Goal: Information Seeking & Learning: Check status

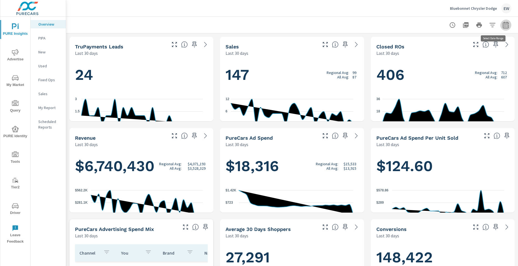
click at [503, 26] on icon "button" at bounding box center [506, 25] width 7 height 7
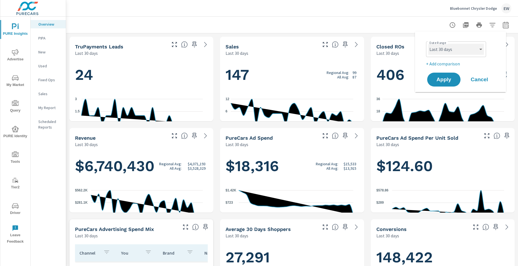
click at [461, 50] on select "Custom [DATE] Last week Last 7 days Last 14 days Last 30 days Last 45 days Last…" at bounding box center [457, 49] width 56 height 11
click at [429, 44] on select "Custom [DATE] Last week Last 7 days Last 14 days Last 30 days Last 45 days Last…" at bounding box center [457, 49] width 56 height 11
select select "Last month"
click at [445, 82] on span "Apply" at bounding box center [444, 79] width 23 height 5
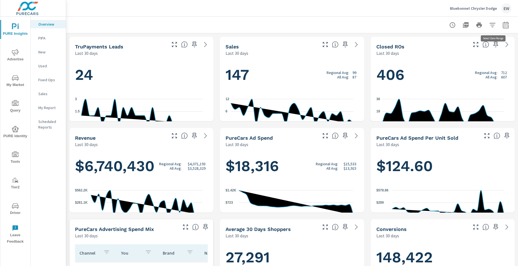
click at [504, 25] on icon "button" at bounding box center [506, 26] width 4 height 2
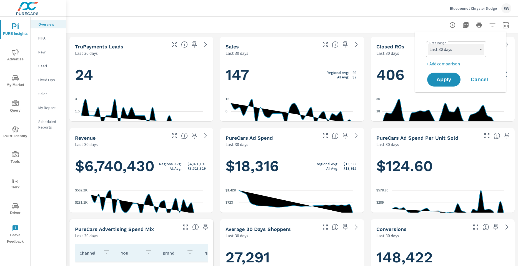
click at [457, 50] on select "Custom Yesterday Last week Last 7 days Last 14 days Last 30 days Last 45 days L…" at bounding box center [457, 49] width 56 height 11
click at [429, 44] on select "Custom Yesterday Last week Last 7 days Last 14 days Last 30 days Last 45 days L…" at bounding box center [457, 49] width 56 height 11
select select "Last month"
click at [438, 80] on span "Apply" at bounding box center [444, 79] width 23 height 5
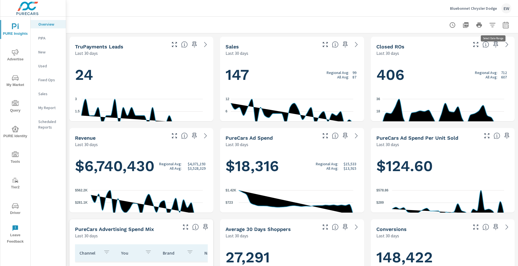
click at [504, 24] on button "button" at bounding box center [506, 24] width 11 height 11
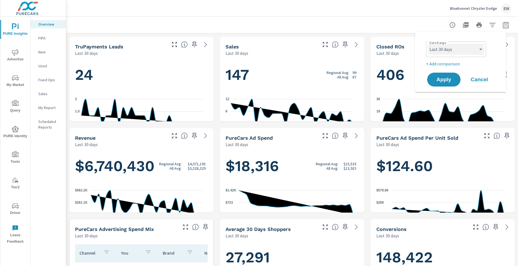
click at [464, 47] on select "Custom [DATE] Last week Last 7 days Last 14 days Last 30 days Last 45 days Last…" at bounding box center [457, 49] width 56 height 11
click at [429, 44] on select "Custom [DATE] Last week Last 7 days Last 14 days Last 30 days Last 45 days Last…" at bounding box center [457, 49] width 56 height 11
select select "Last month"
click at [443, 82] on span "Apply" at bounding box center [444, 79] width 23 height 5
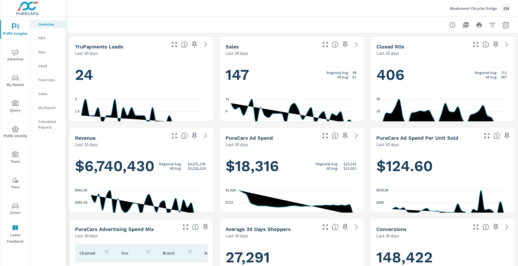
click at [19, 54] on icon "nav menu" at bounding box center [15, 52] width 7 height 7
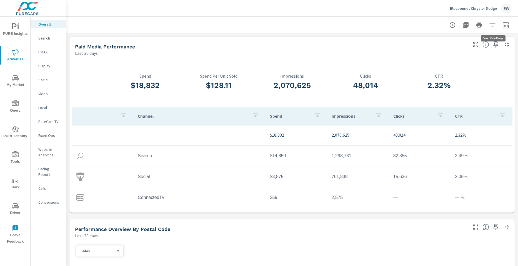
click at [503, 26] on icon "button" at bounding box center [506, 25] width 7 height 7
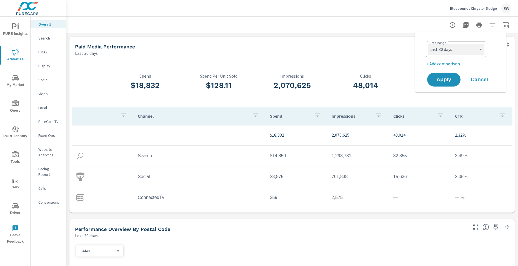
click at [470, 44] on select "Custom [DATE] Last week Last 7 days Last 14 days Last 30 days Last 45 days Last…" at bounding box center [457, 49] width 56 height 11
click at [429, 44] on select "Custom [DATE] Last week Last 7 days Last 14 days Last 30 days Last 45 days Last…" at bounding box center [457, 49] width 56 height 11
select select "Last month"
click at [444, 82] on span "Apply" at bounding box center [444, 79] width 23 height 5
click at [503, 26] on icon "button" at bounding box center [506, 25] width 7 height 7
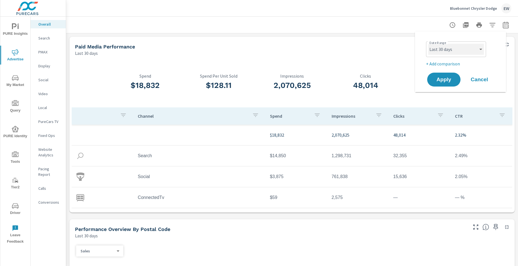
click at [455, 50] on select "Custom [DATE] Last week Last 7 days Last 14 days Last 30 days Last 45 days Last…" at bounding box center [457, 49] width 56 height 11
click at [429, 44] on select "Custom [DATE] Last week Last 7 days Last 14 days Last 30 days Last 45 days Last…" at bounding box center [457, 49] width 56 height 11
select select "custom"
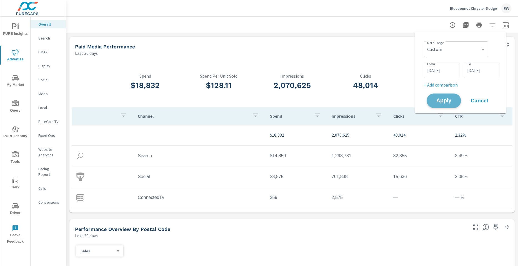
click at [448, 103] on span "Apply" at bounding box center [444, 100] width 23 height 5
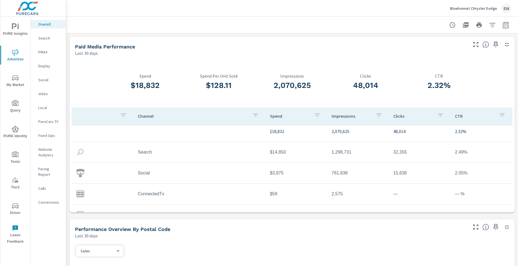
scroll to position [3, 0]
click at [503, 24] on icon "button" at bounding box center [506, 24] width 6 height 7
click at [442, 49] on select "Custom [DATE] Last week Last 7 days Last 14 days Last 30 days Last 45 days Last…" at bounding box center [457, 49] width 56 height 11
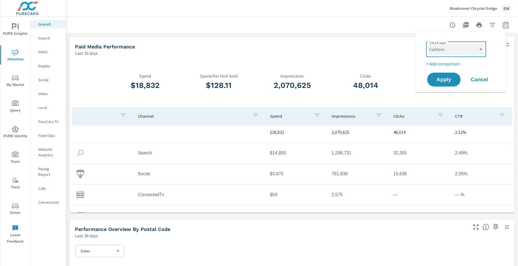
click at [429, 44] on select "Custom [DATE] Last week Last 7 days Last 14 days Last 30 days Last 45 days Last…" at bounding box center [457, 49] width 56 height 11
select select "custom"
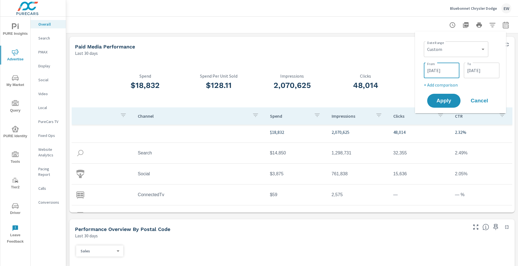
click at [435, 72] on input "[DATE]" at bounding box center [441, 70] width 31 height 11
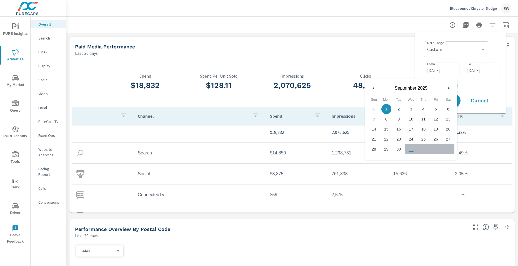
click at [374, 89] on icon "button" at bounding box center [373, 88] width 3 height 2
click at [435, 109] on span "1" at bounding box center [436, 108] width 13 height 7
type input "08/01/2025"
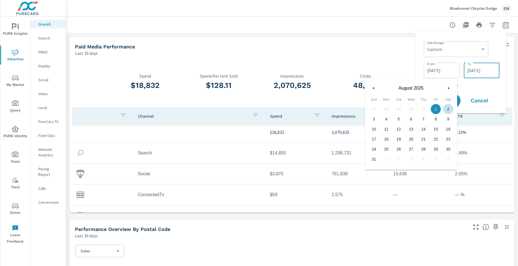
click at [479, 76] on input "09/30/2025" at bounding box center [481, 70] width 31 height 11
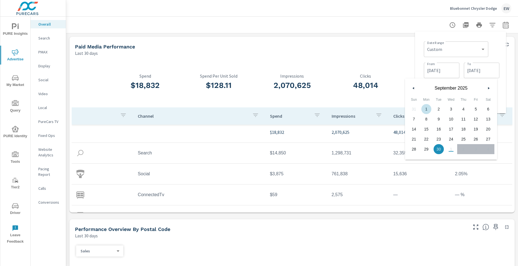
click at [415, 110] on div "31 1 2 3 4 5 6 7 8 9 10 11 12 13 14 15 16 17 18 19 20 21 22 23 24 25 26 27 28 2…" at bounding box center [451, 129] width 87 height 50
click at [414, 88] on icon "button" at bounding box center [413, 88] width 3 height 2
click at [415, 159] on span "31" at bounding box center [414, 158] width 13 height 7
type input "08/31/2025"
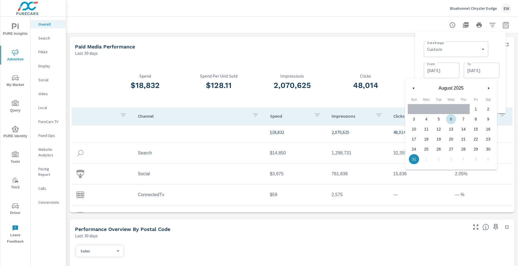
click at [382, 50] on div "Paid Media Performance" at bounding box center [267, 46] width 385 height 6
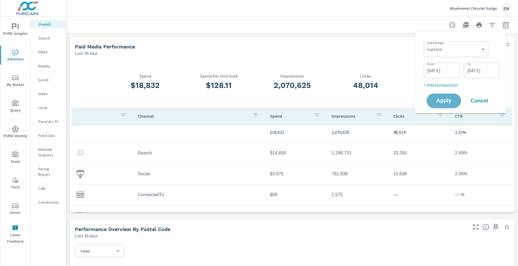
click at [442, 103] on span "Apply" at bounding box center [444, 100] width 23 height 5
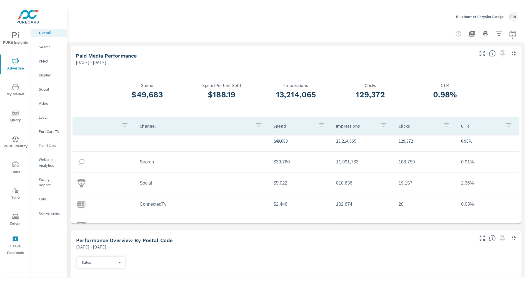
scroll to position [6, 0]
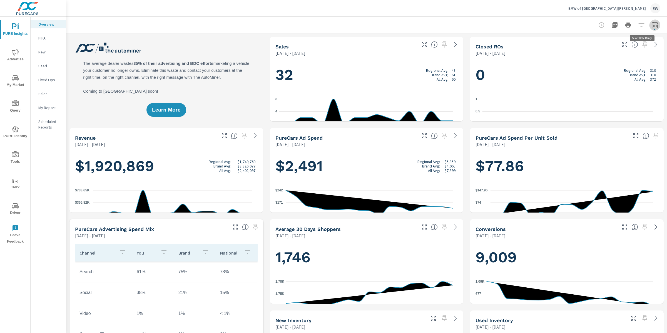
click at [651, 26] on icon "button" at bounding box center [654, 25] width 7 height 7
click at [590, 51] on select "Custom [DATE] Last week Last 7 days Last 14 days Last 30 days Last 45 days Last…" at bounding box center [605, 48] width 60 height 11
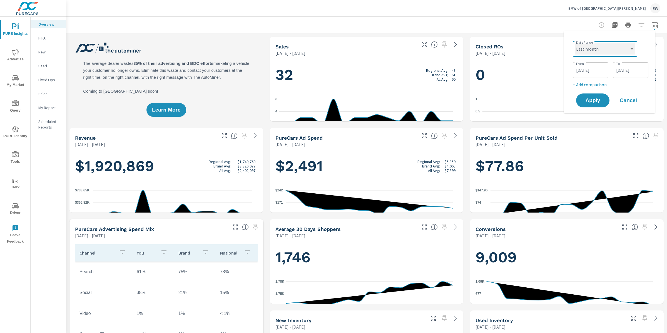
click at [575, 43] on select "Custom [DATE] Last week Last 7 days Last 14 days Last 30 days Last 45 days Last…" at bounding box center [605, 48] width 60 height 11
select select "Last month"
click at [593, 81] on span "Apply" at bounding box center [592, 79] width 23 height 5
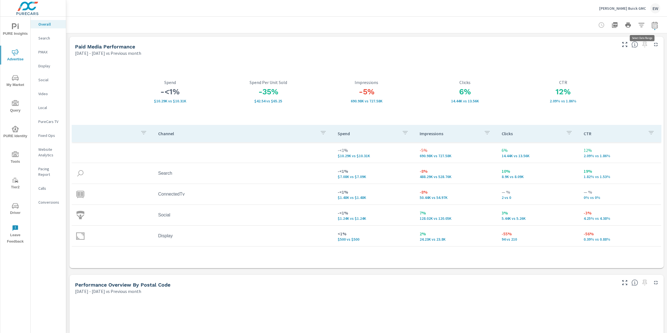
click at [651, 26] on icon "button" at bounding box center [654, 25] width 7 height 7
select select "Previous month"
click at [606, 50] on select "Custom [DATE] Last week Last 7 days Last 14 days Last 30 days Last 45 days Last…" at bounding box center [605, 48] width 60 height 11
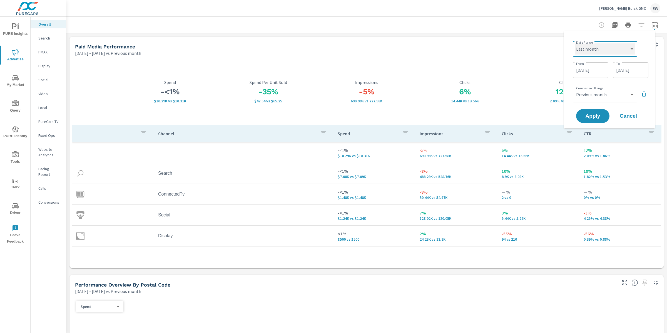
click at [575, 43] on select "Custom [DATE] Last week Last 7 days Last 14 days Last 30 days Last 45 days Last…" at bounding box center [605, 48] width 60 height 11
select select "Last month"
click at [643, 75] on icon "button" at bounding box center [642, 72] width 4 height 5
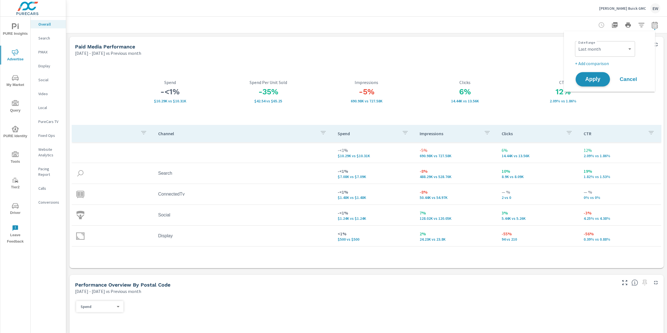
click at [587, 82] on span "Apply" at bounding box center [592, 79] width 23 height 5
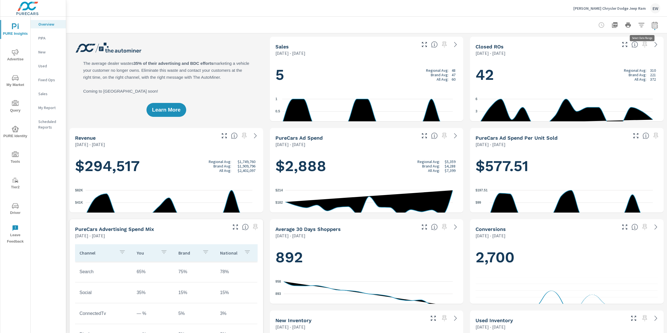
click at [651, 24] on icon "button" at bounding box center [654, 25] width 7 height 7
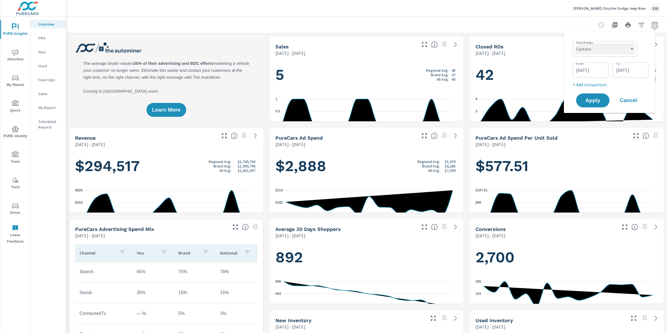
click at [598, 48] on select "Custom [DATE] Last week Last 7 days Last 14 days Last 30 days Last 45 days Last…" at bounding box center [605, 48] width 60 height 11
click at [575, 43] on select "Custom [DATE] Last week Last 7 days Last 14 days Last 30 days Last 45 days Last…" at bounding box center [605, 48] width 60 height 11
select select "Last month"
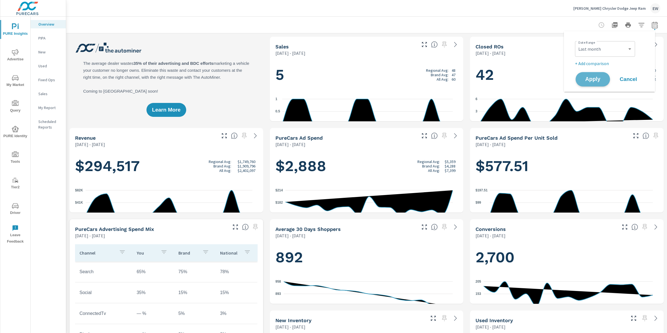
click at [588, 82] on span "Apply" at bounding box center [592, 79] width 23 height 5
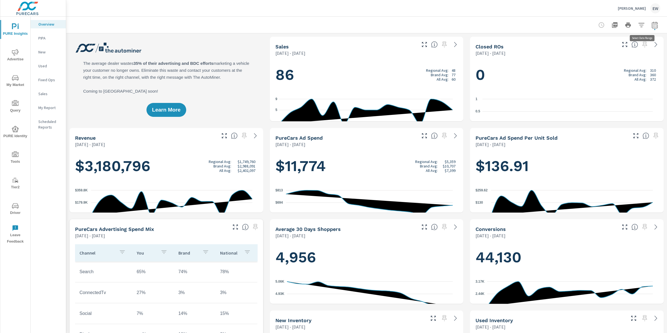
click at [651, 25] on icon "button" at bounding box center [654, 25] width 7 height 7
click at [607, 47] on select "Custom [DATE] Last week Last 7 days Last 14 days Last 30 days Last 45 days Last…" at bounding box center [605, 48] width 60 height 11
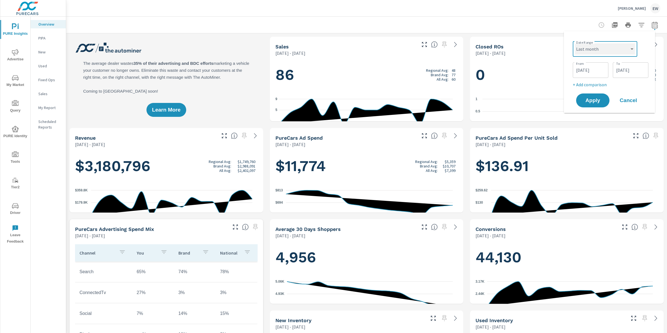
click at [575, 43] on select "Custom [DATE] Last week Last 7 days Last 14 days Last 30 days Last 45 days Last…" at bounding box center [605, 48] width 60 height 11
select select "Last month"
click at [590, 81] on span "Apply" at bounding box center [592, 79] width 23 height 5
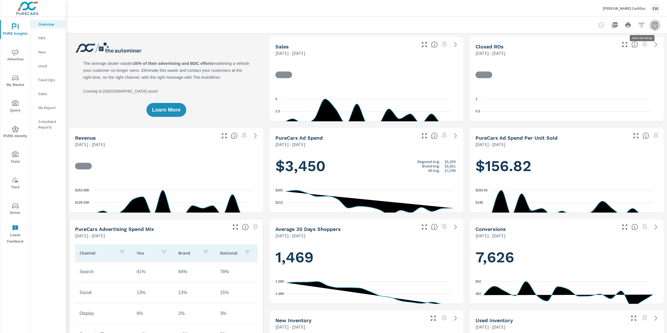
click at [651, 26] on icon "button" at bounding box center [654, 25] width 7 height 7
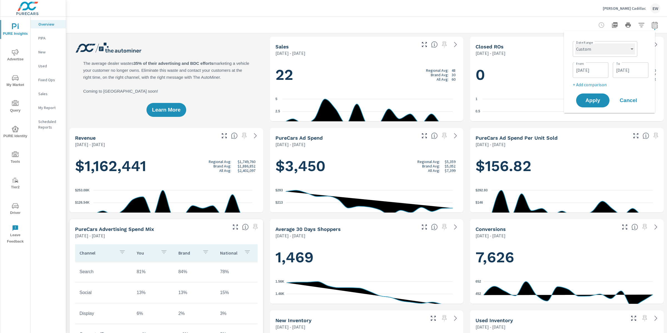
click at [610, 50] on select "Custom [DATE] Last week Last 7 days Last 14 days Last 30 days Last 45 days Last…" at bounding box center [605, 48] width 60 height 11
click at [575, 43] on select "Custom [DATE] Last week Last 7 days Last 14 days Last 30 days Last 45 days Last…" at bounding box center [605, 48] width 60 height 11
select select "Last month"
click at [594, 82] on span "Apply" at bounding box center [592, 79] width 23 height 5
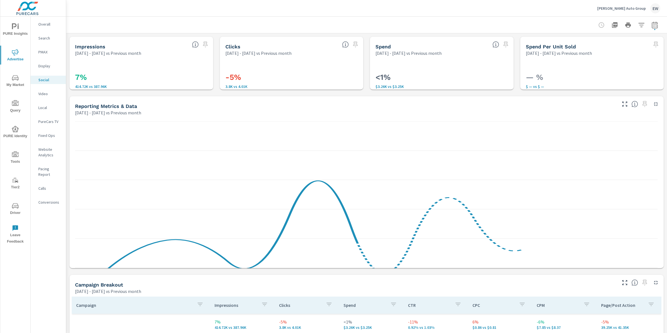
click at [40, 23] on p "Overall" at bounding box center [49, 24] width 23 height 6
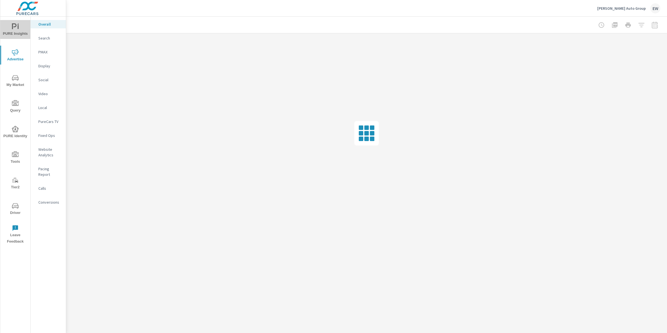
click at [21, 29] on span "PURE Insights" at bounding box center [15, 30] width 27 height 14
click at [655, 26] on div at bounding box center [628, 24] width 64 height 11
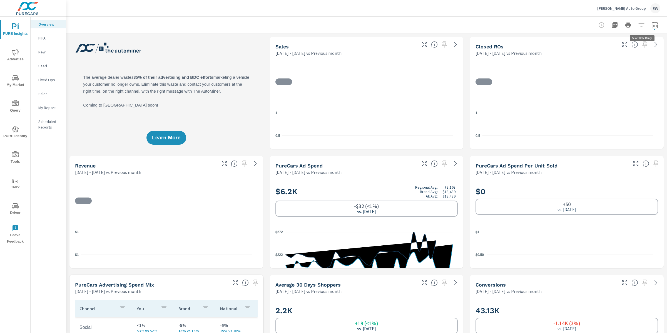
click at [653, 24] on icon "button" at bounding box center [654, 25] width 7 height 7
select select "Previous month"
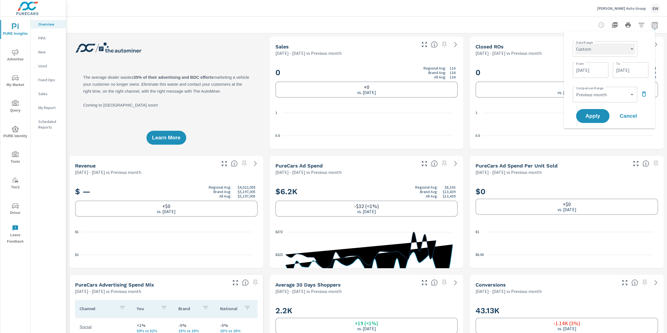
click at [597, 49] on select "Custom [DATE] Last week Last 7 days Last 14 days Last 30 days Last 45 days Last…" at bounding box center [605, 48] width 60 height 11
click at [575, 43] on select "Custom [DATE] Last week Last 7 days Last 14 days Last 30 days Last 45 days Last…" at bounding box center [605, 48] width 60 height 11
select select "Last month"
click at [642, 74] on icon "button" at bounding box center [641, 72] width 7 height 7
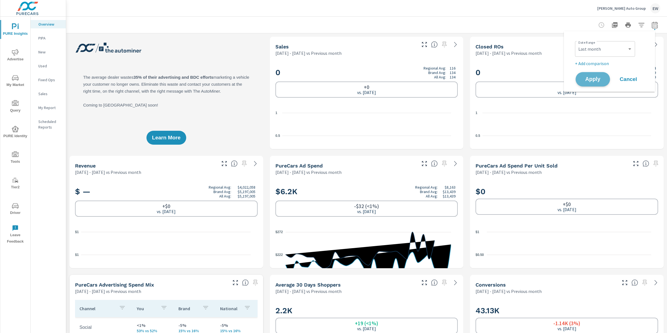
click at [592, 81] on span "Apply" at bounding box center [592, 79] width 23 height 5
